Goal: Information Seeking & Learning: Learn about a topic

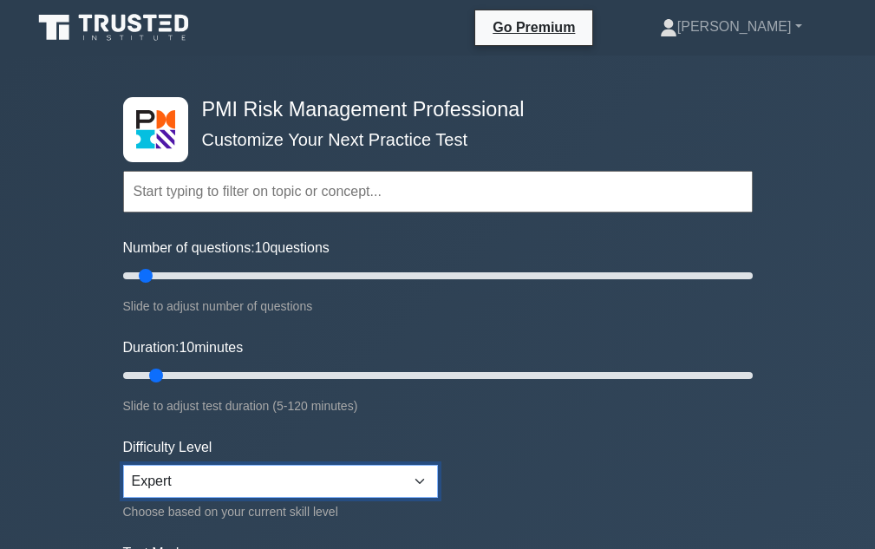
click at [425, 483] on select "Beginner Intermediate Expert" at bounding box center [280, 481] width 315 height 33
click at [123, 465] on select "Beginner Intermediate Expert" at bounding box center [280, 481] width 315 height 33
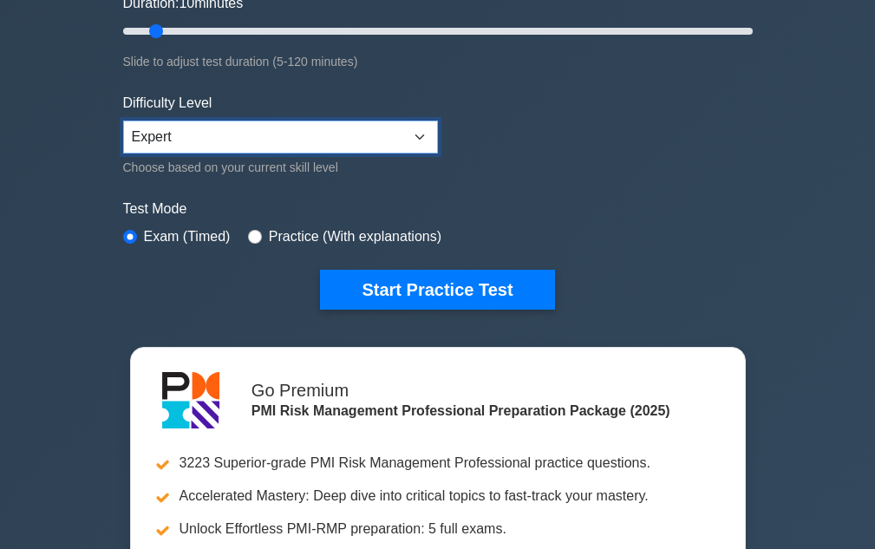
scroll to position [347, 0]
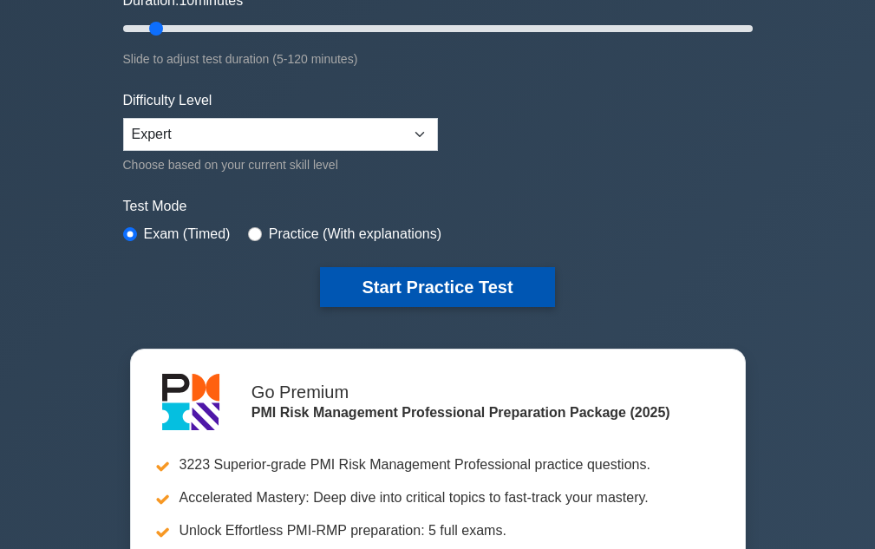
click at [422, 292] on button "Start Practice Test" at bounding box center [437, 287] width 234 height 40
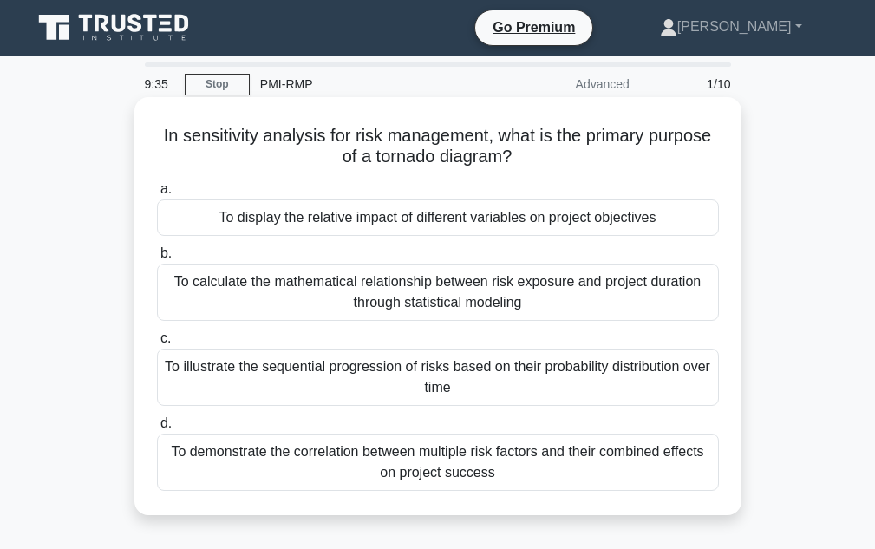
click at [575, 469] on div "To demonstrate the correlation between multiple risk factors and their combined…" at bounding box center [438, 462] width 562 height 57
click at [157, 429] on input "d. To demonstrate the correlation between multiple risk factors and their combi…" at bounding box center [157, 423] width 0 height 11
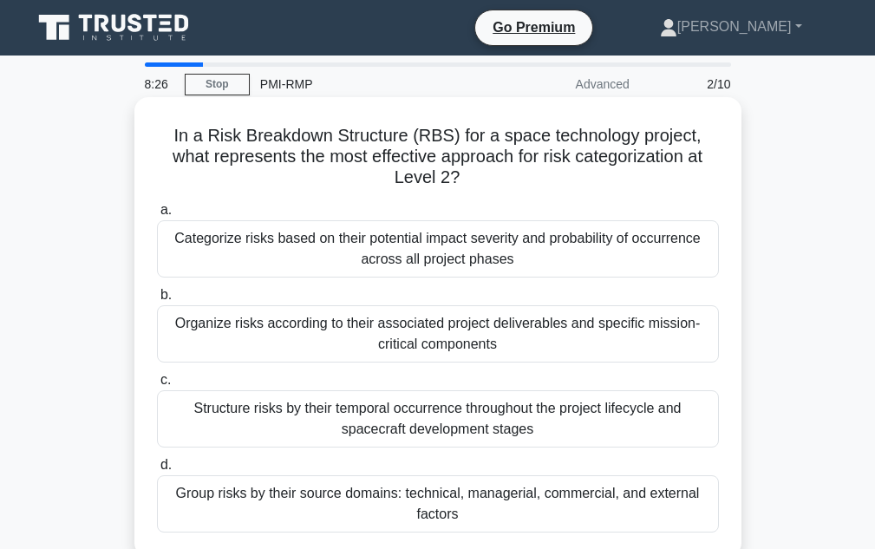
click at [345, 326] on div "Organize risks according to their associated project deliverables and specific …" at bounding box center [438, 333] width 562 height 57
click at [157, 301] on input "b. Organize risks according to their associated project deliverables and specif…" at bounding box center [157, 295] width 0 height 11
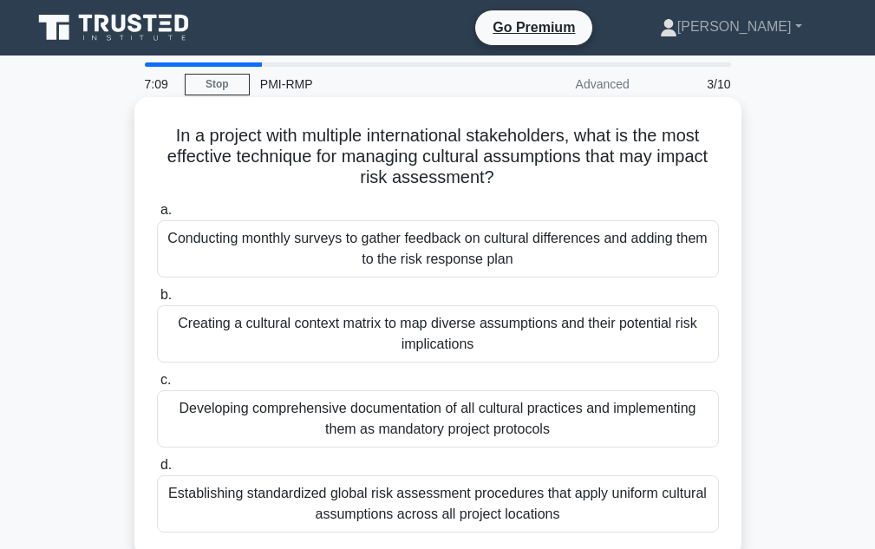
click at [461, 507] on div "Establishing standardized global risk assessment procedures that apply uniform …" at bounding box center [438, 503] width 562 height 57
click at [157, 471] on input "d. Establishing standardized global risk assessment procedures that apply unifo…" at bounding box center [157, 465] width 0 height 11
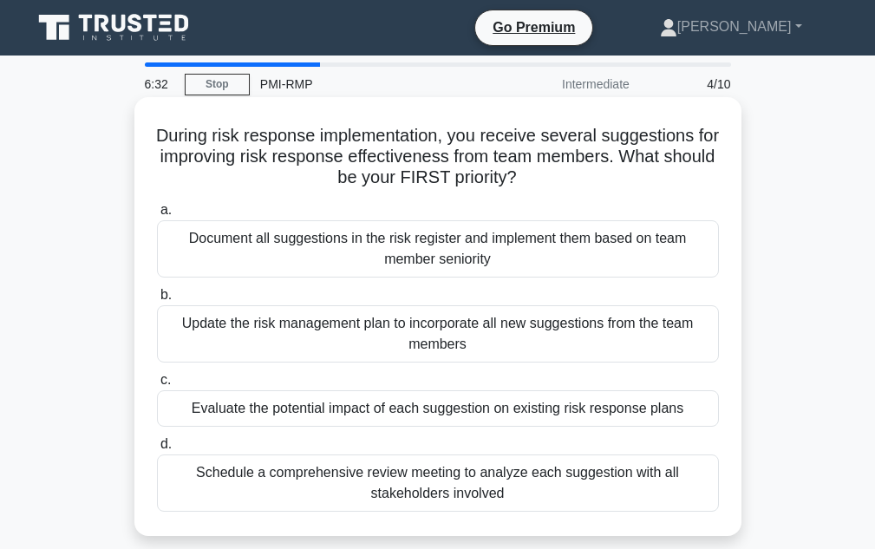
click at [417, 468] on div "Schedule a comprehensive review meeting to analyze each suggestion with all sta…" at bounding box center [438, 483] width 562 height 57
click at [157, 450] on input "d. Schedule a comprehensive review meeting to analyze each suggestion with all …" at bounding box center [157, 444] width 0 height 11
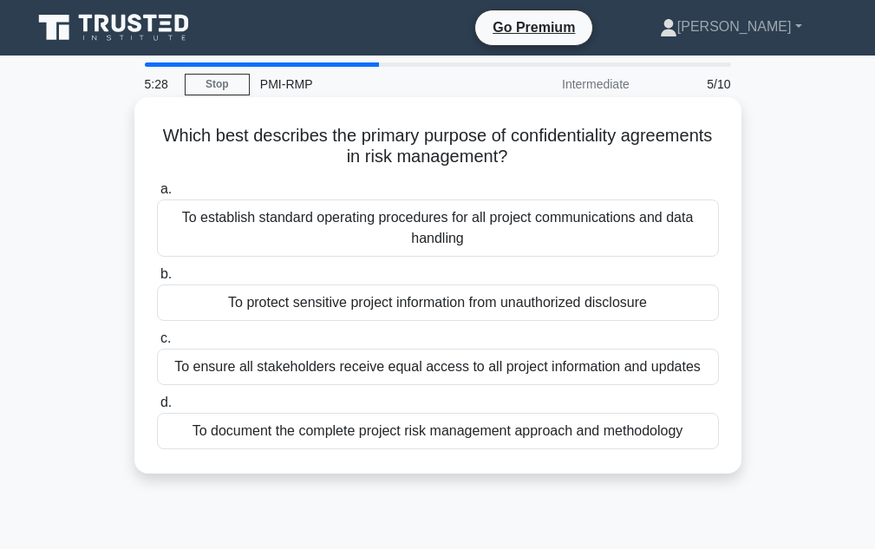
click at [484, 304] on div "To protect sensitive project information from unauthorized disclosure" at bounding box center [438, 303] width 562 height 36
click at [245, 308] on div "To protect sensitive project information from unauthorized disclosure" at bounding box center [438, 303] width 562 height 36
click at [157, 280] on input "b. To protect sensitive project information from unauthorized disclosure" at bounding box center [157, 274] width 0 height 11
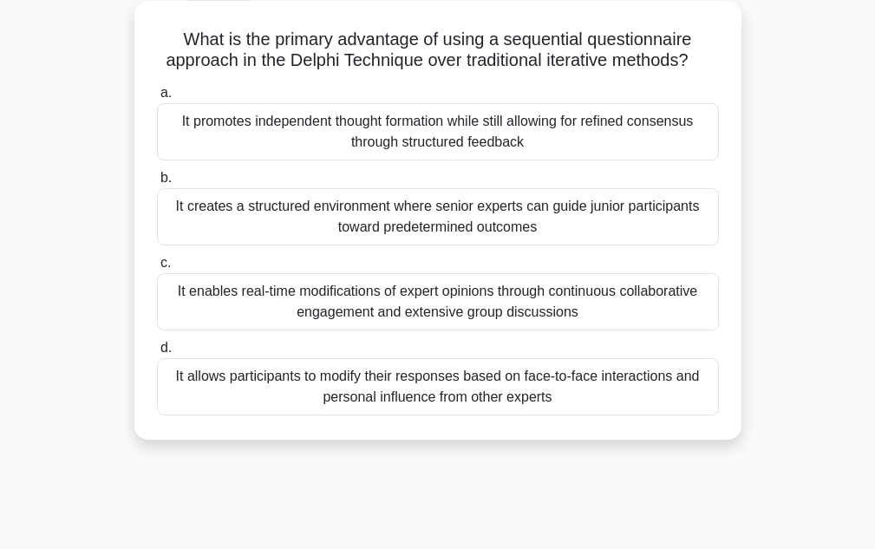
scroll to position [260, 0]
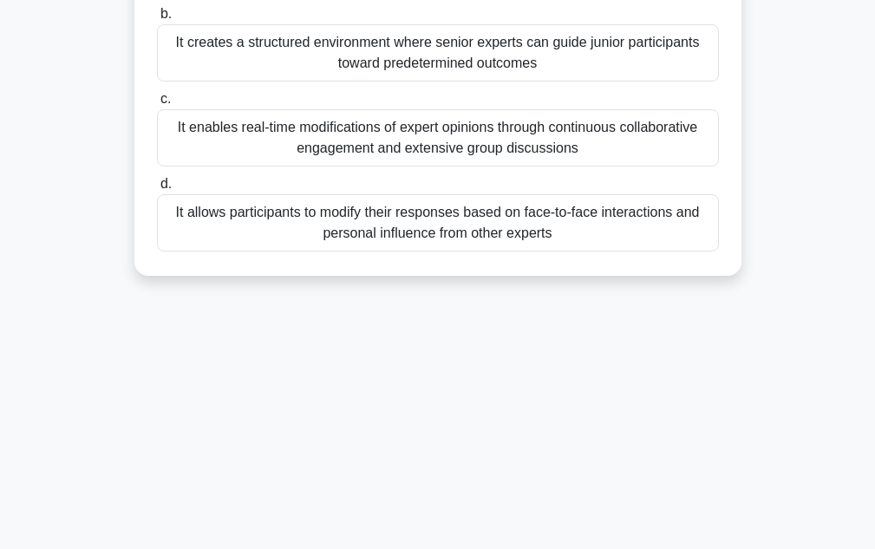
click at [450, 241] on div "It allows participants to modify their responses based on face-to-face interact…" at bounding box center [438, 222] width 562 height 57
click at [157, 190] on input "d. It allows participants to modify their responses based on face-to-face inter…" at bounding box center [157, 184] width 0 height 11
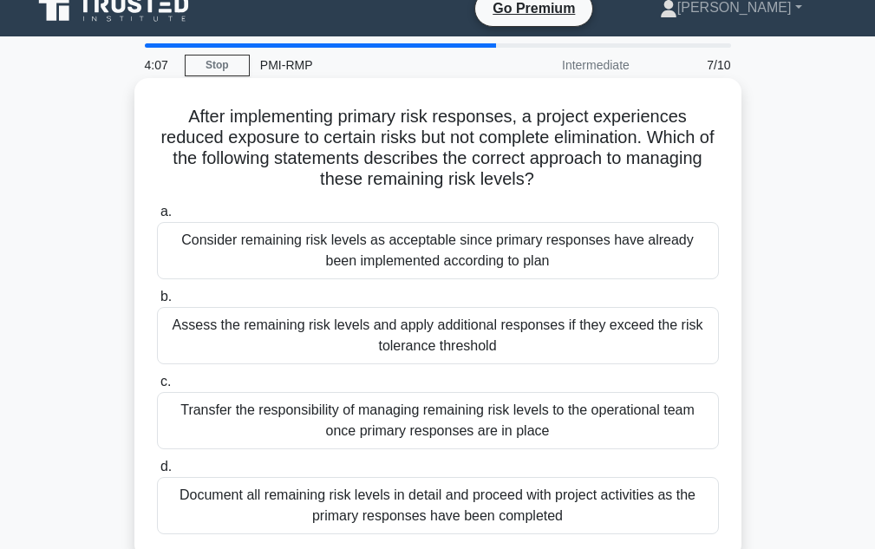
scroll to position [0, 0]
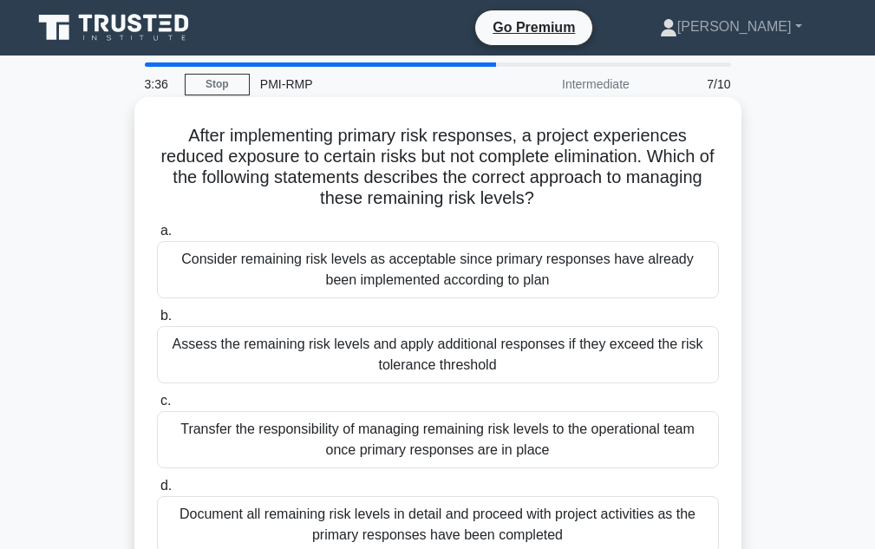
click at [391, 362] on div "Assess the remaining risk levels and apply additional responses if they exceed …" at bounding box center [438, 354] width 562 height 57
click at [157, 322] on input "b. Assess the remaining risk levels and apply additional responses if they exce…" at bounding box center [157, 316] width 0 height 11
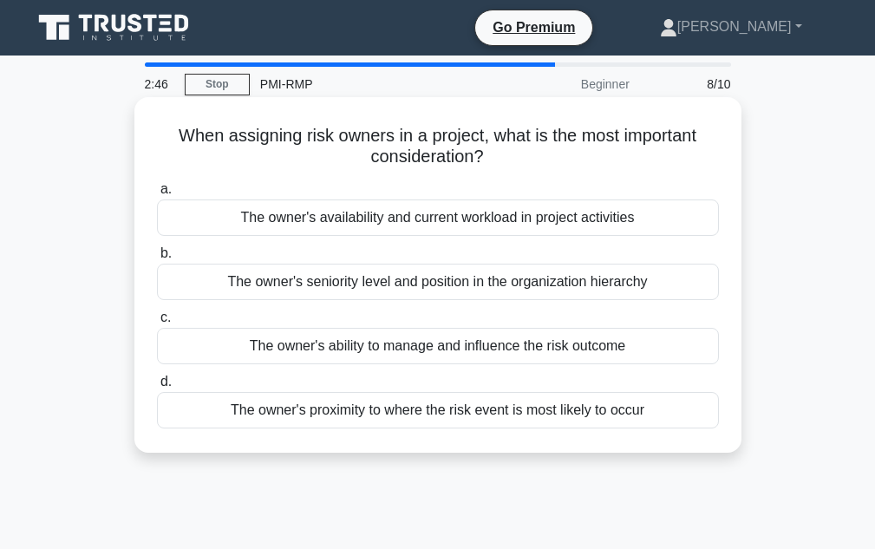
click at [512, 224] on div "The owner's availability and current workload in project activities" at bounding box center [438, 218] width 562 height 36
click at [157, 195] on input "a. The owner's availability and current workload in project activities" at bounding box center [157, 189] width 0 height 11
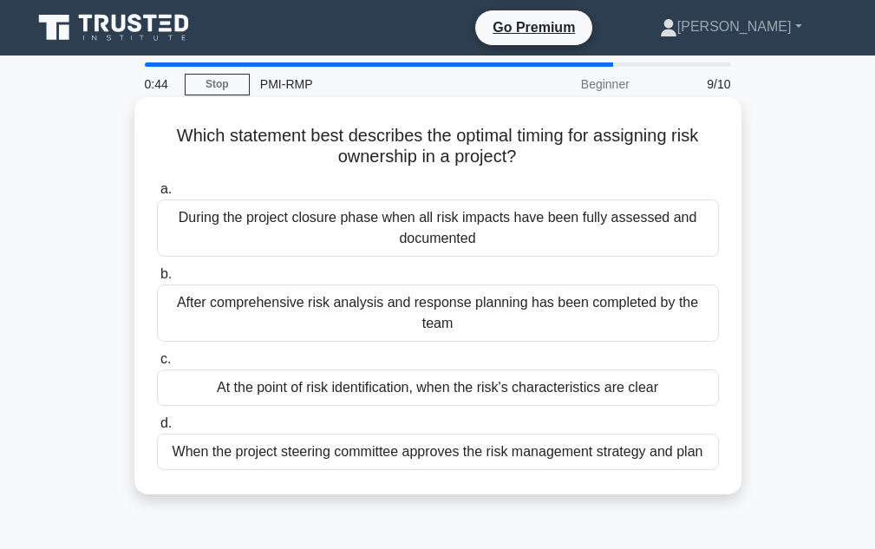
click at [435, 397] on div "At the point of risk identification, when the risk's characteristics are clear" at bounding box center [438, 388] width 562 height 36
click at [157, 365] on input "c. At the point of risk identification, when the risk's characteristics are cle…" at bounding box center [157, 359] width 0 height 11
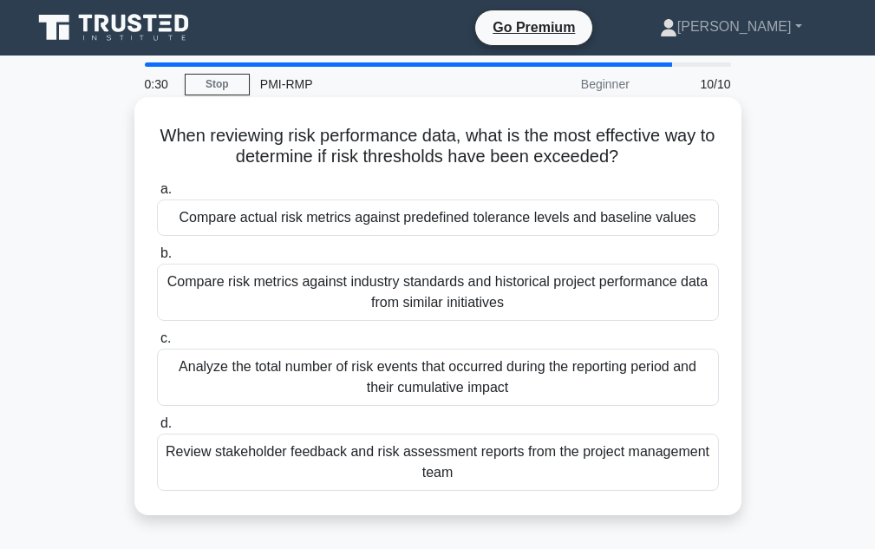
click at [455, 223] on div "Compare actual risk metrics against predefined tolerance levels and baseline va…" at bounding box center [438, 218] width 562 height 36
click at [157, 195] on input "a. Compare actual risk metrics against predefined tolerance levels and baseline…" at bounding box center [157, 189] width 0 height 11
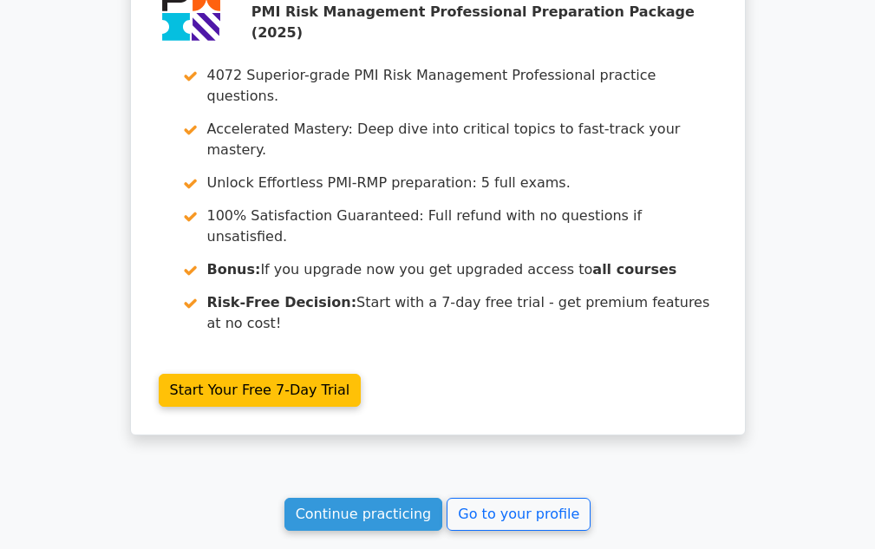
scroll to position [3162, 0]
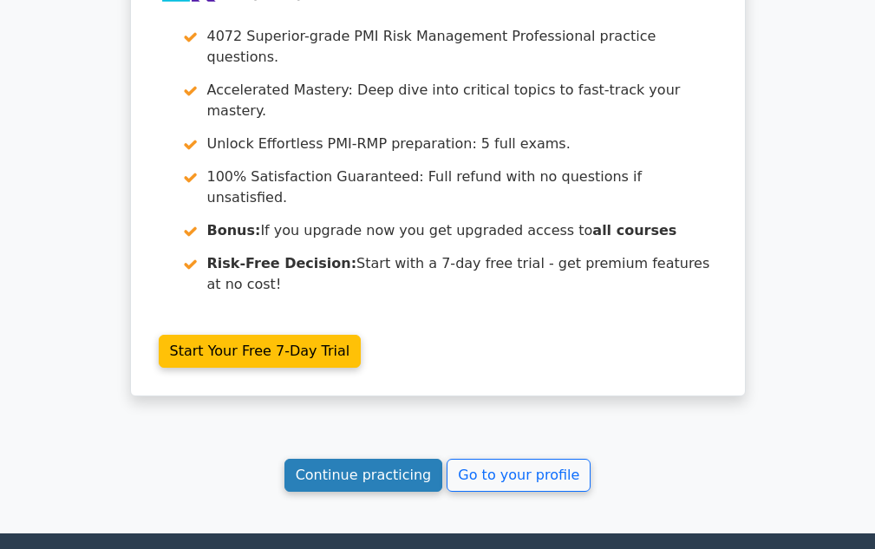
click at [388, 459] on link "Continue practicing" at bounding box center [364, 475] width 159 height 33
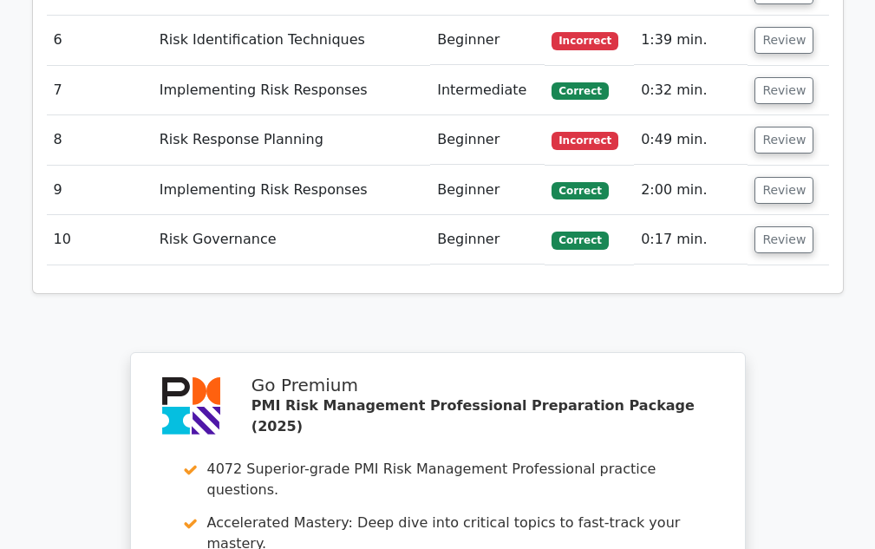
scroll to position [2554, 0]
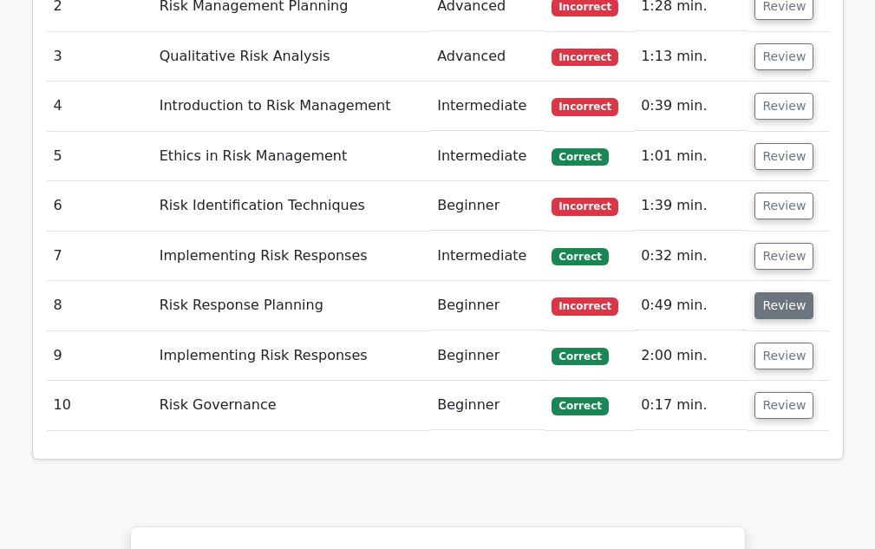
click at [769, 292] on button "Review" at bounding box center [784, 305] width 59 height 27
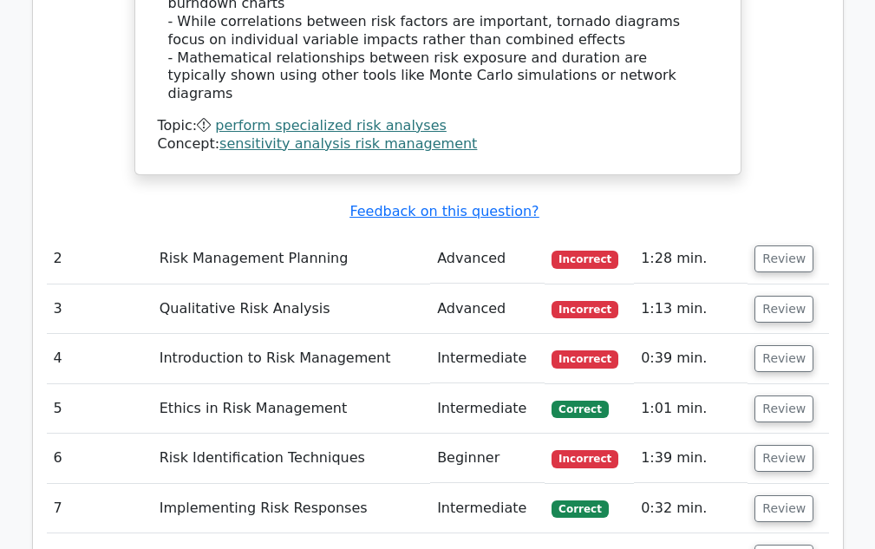
scroll to position [2294, 0]
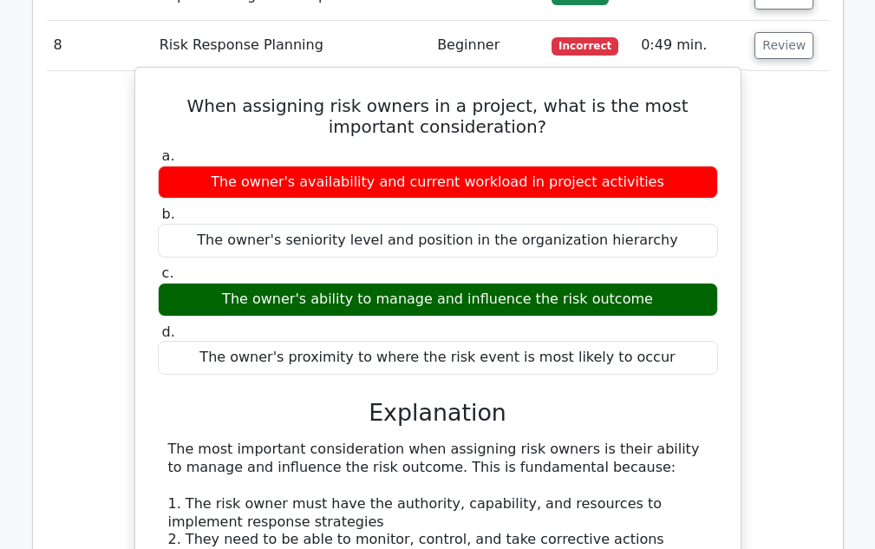
scroll to position [2381, 0]
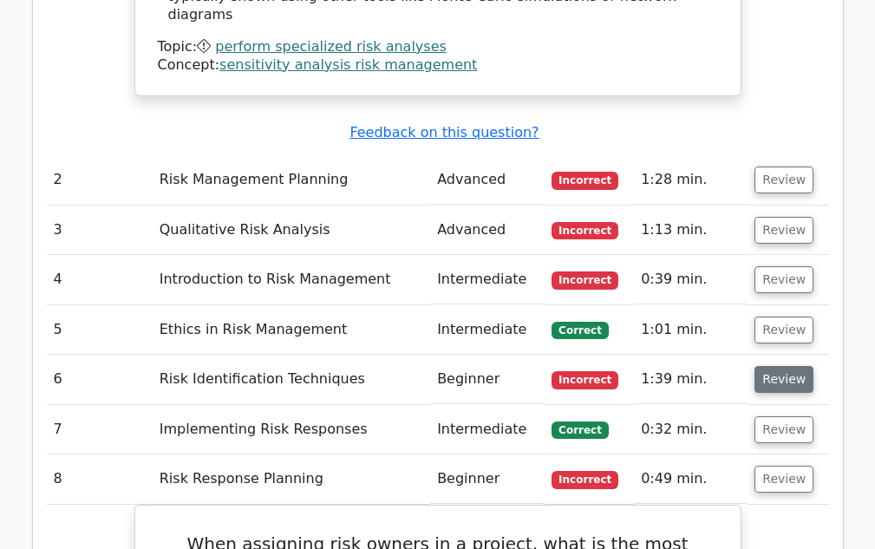
click at [770, 366] on button "Review" at bounding box center [784, 379] width 59 height 27
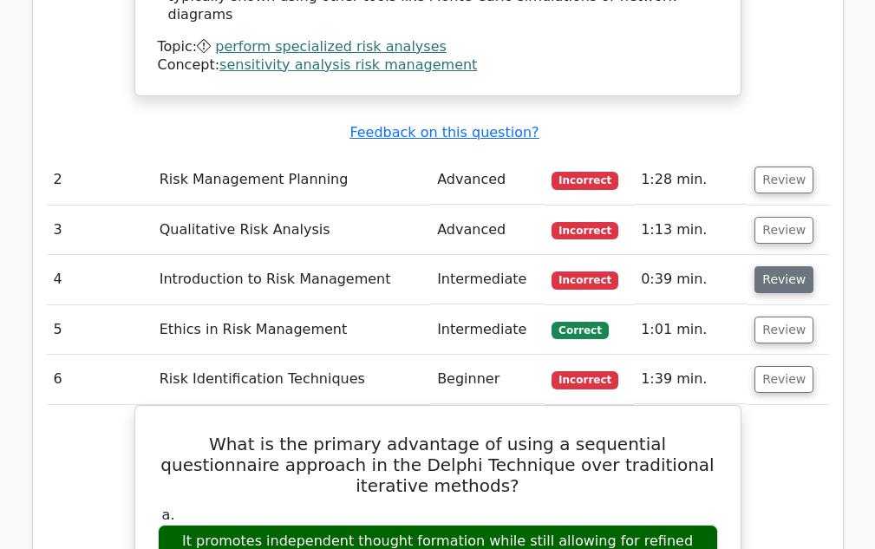
click at [762, 266] on button "Review" at bounding box center [784, 279] width 59 height 27
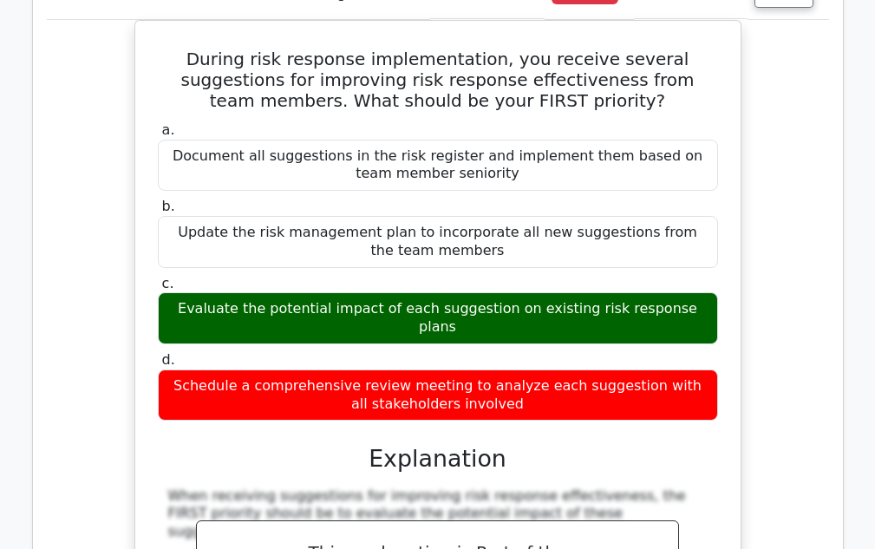
scroll to position [2641, 0]
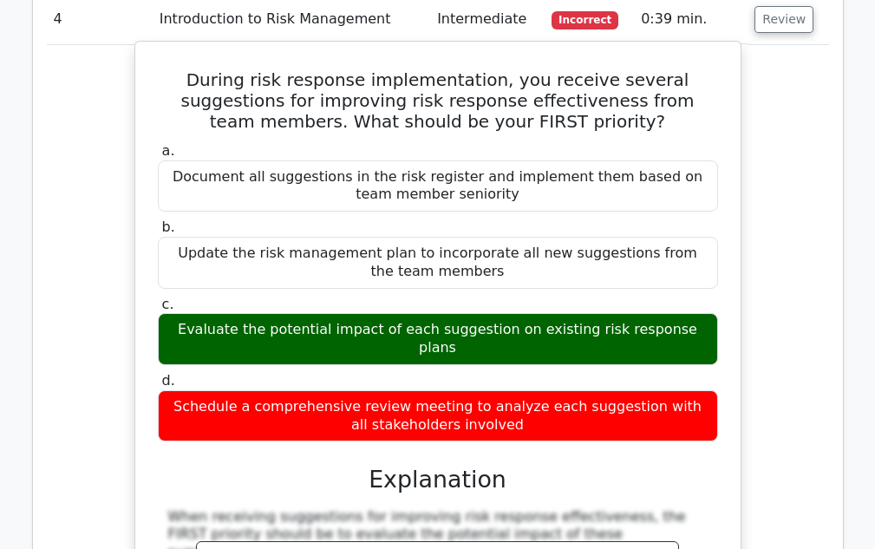
click at [592, 466] on h3 "Explanation" at bounding box center [438, 480] width 540 height 28
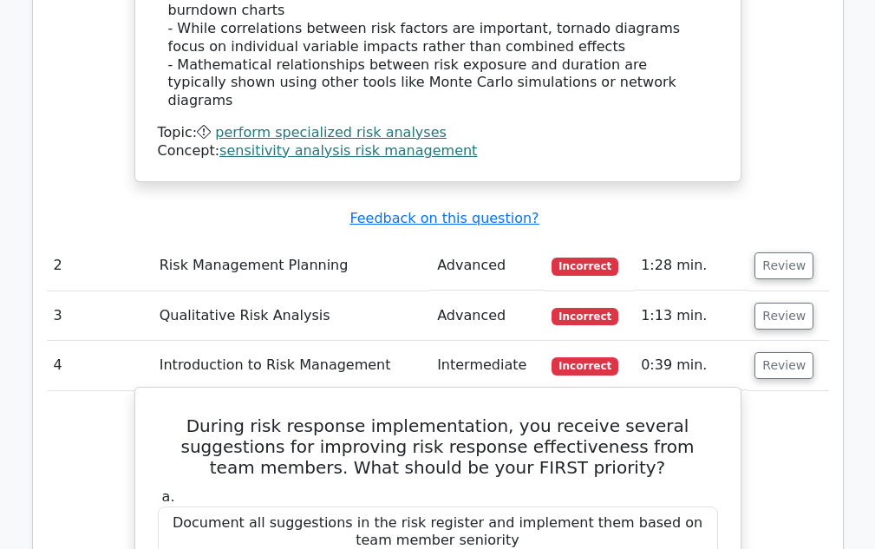
scroll to position [2294, 0]
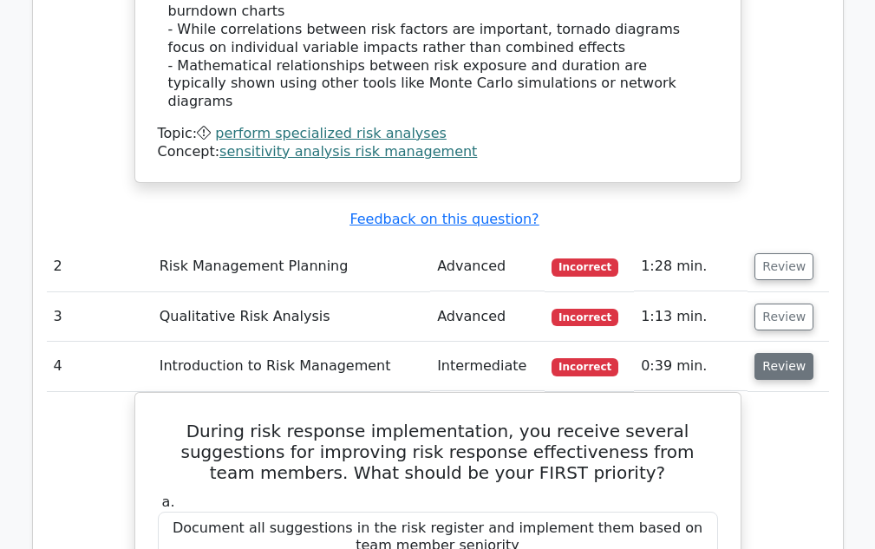
click at [774, 353] on button "Review" at bounding box center [784, 366] width 59 height 27
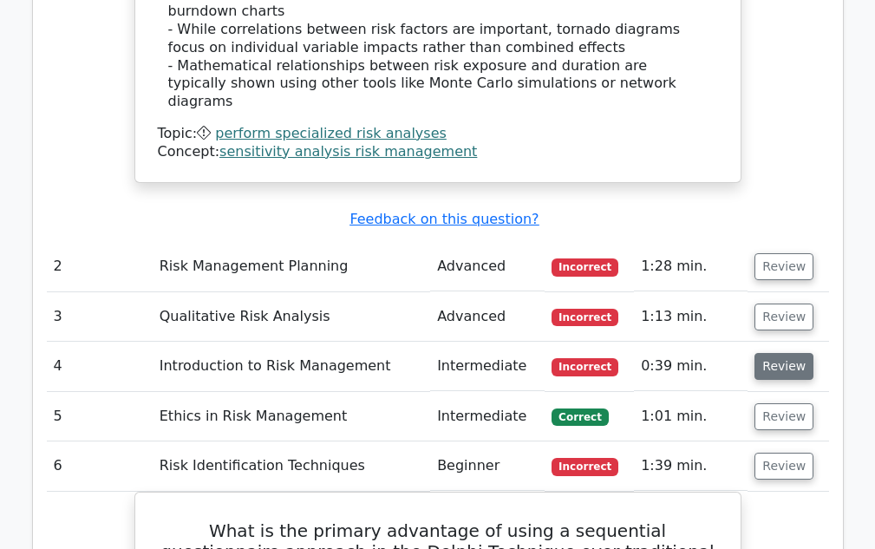
click at [780, 353] on button "Review" at bounding box center [784, 366] width 59 height 27
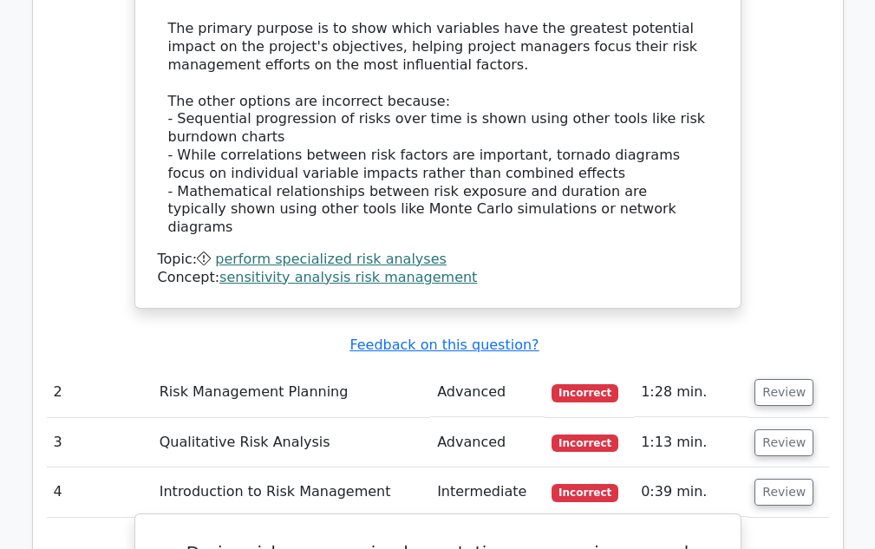
scroll to position [2121, 0]
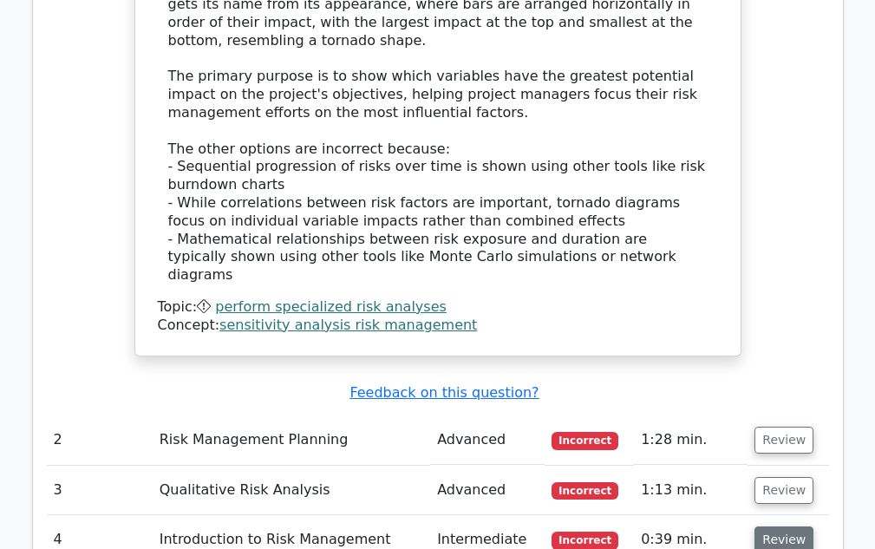
click at [782, 527] on button "Review" at bounding box center [784, 540] width 59 height 27
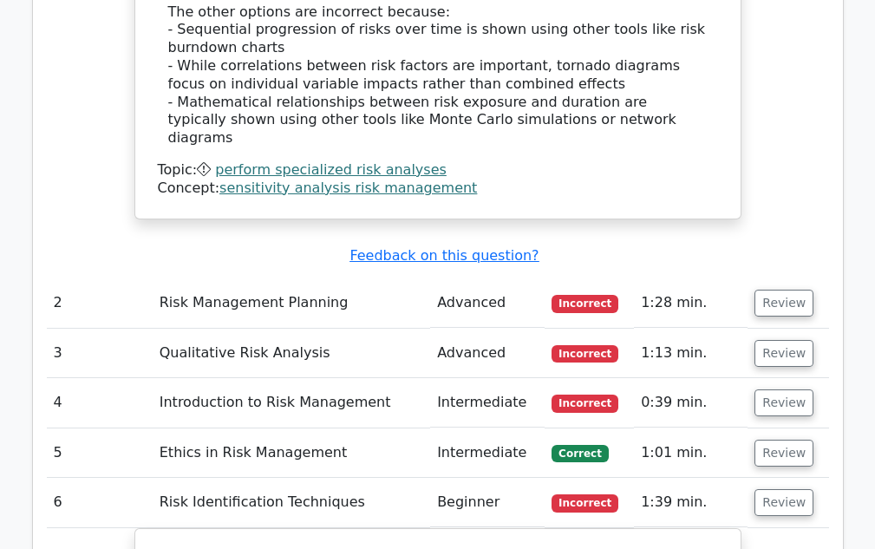
scroll to position [2381, 0]
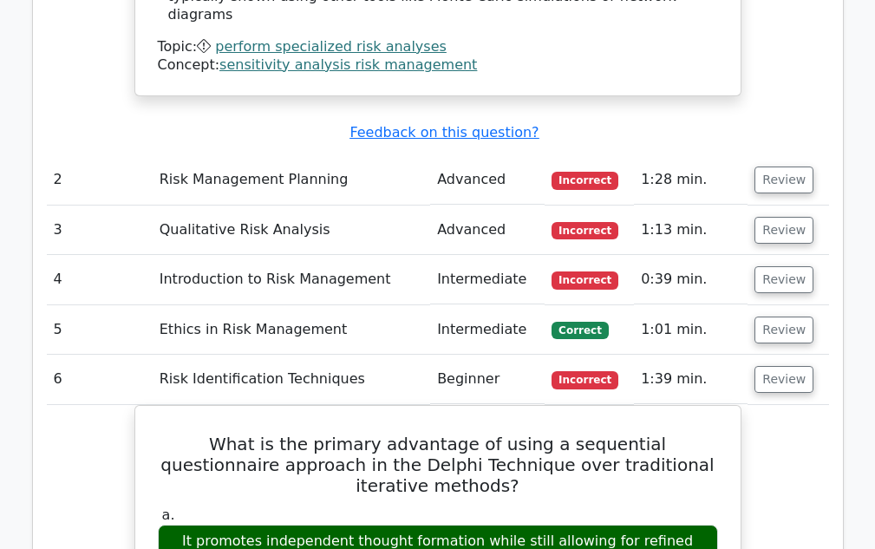
click at [229, 355] on td "Risk Identification Techniques" at bounding box center [292, 379] width 278 height 49
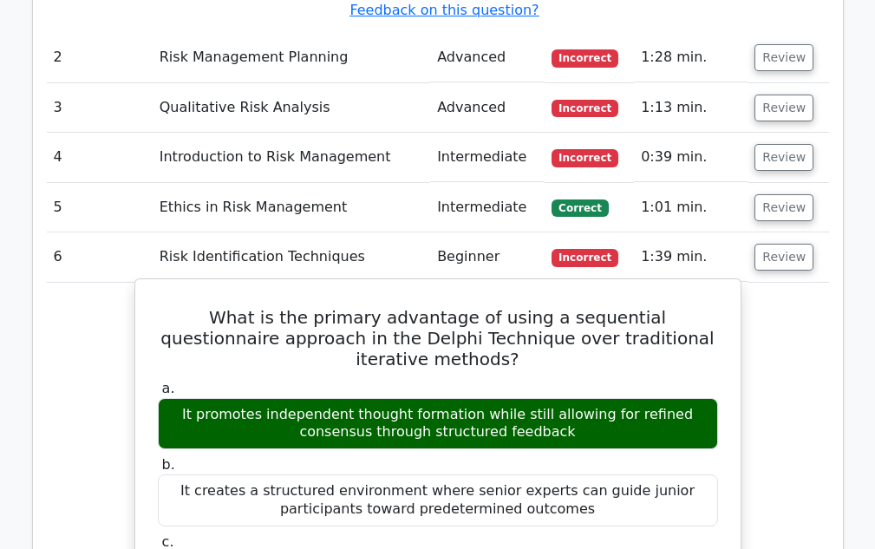
scroll to position [2294, 0]
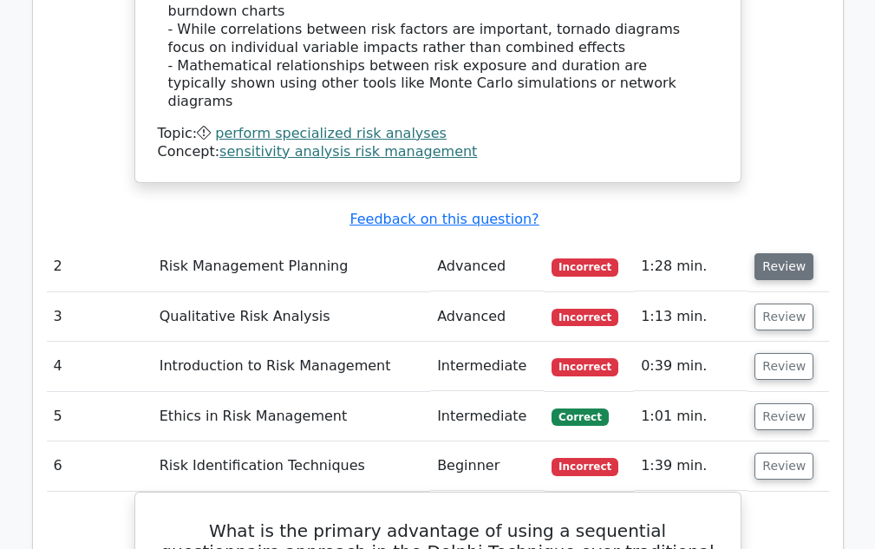
click at [785, 253] on button "Review" at bounding box center [784, 266] width 59 height 27
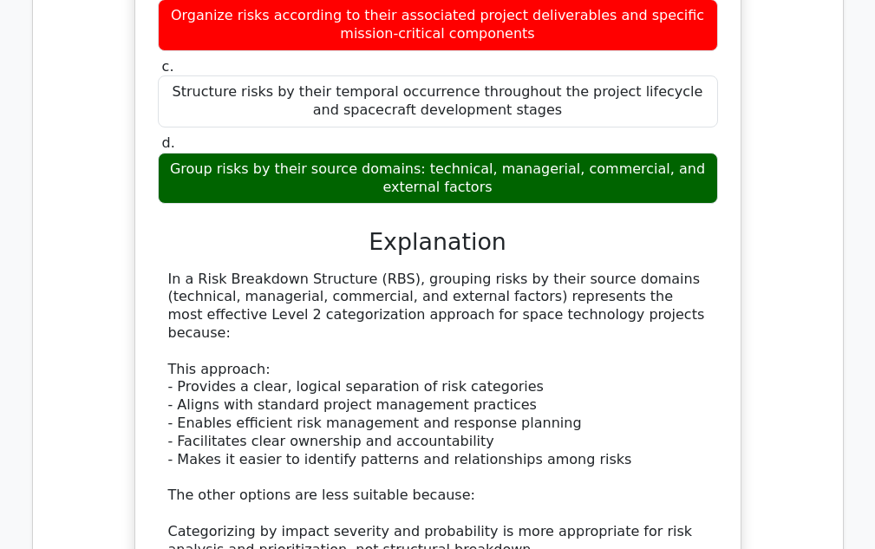
scroll to position [2665, 0]
